Goal: Task Accomplishment & Management: Manage account settings

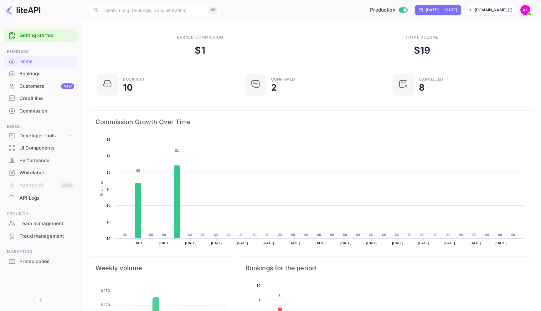
scroll to position [102, 144]
click at [39, 75] on div "Bookings" at bounding box center [46, 73] width 55 height 7
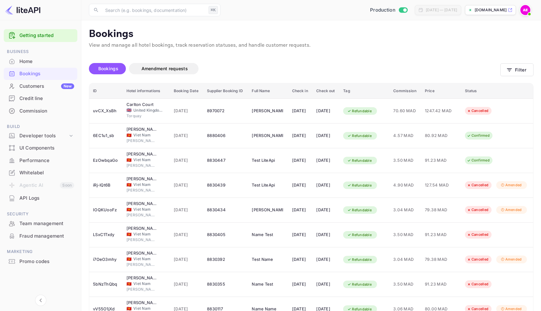
click at [528, 7] on img at bounding box center [526, 10] width 10 height 10
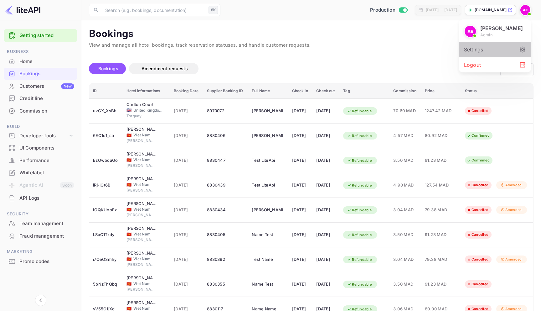
click at [477, 48] on div "Settings" at bounding box center [495, 49] width 72 height 15
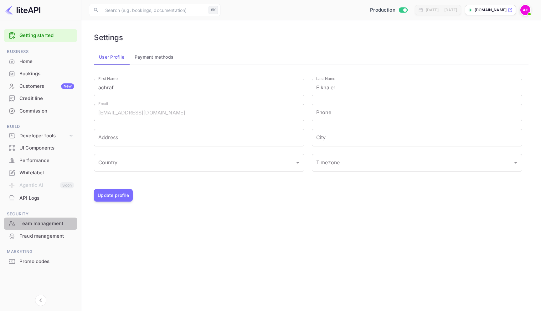
click at [44, 224] on div "Team management" at bounding box center [46, 223] width 55 height 7
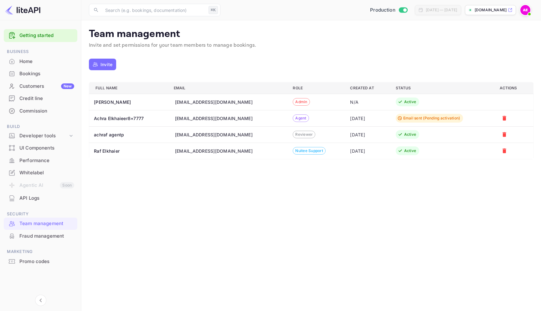
click at [235, 150] on div "a.elkhaier+bookingmanagement@nuitee.com" at bounding box center [214, 151] width 78 height 7
copy div "a.elkhaier+bookingmanagement@nuitee.com"
click at [32, 75] on div "Bookings" at bounding box center [46, 73] width 55 height 7
